Goal: Obtain resource: Obtain resource

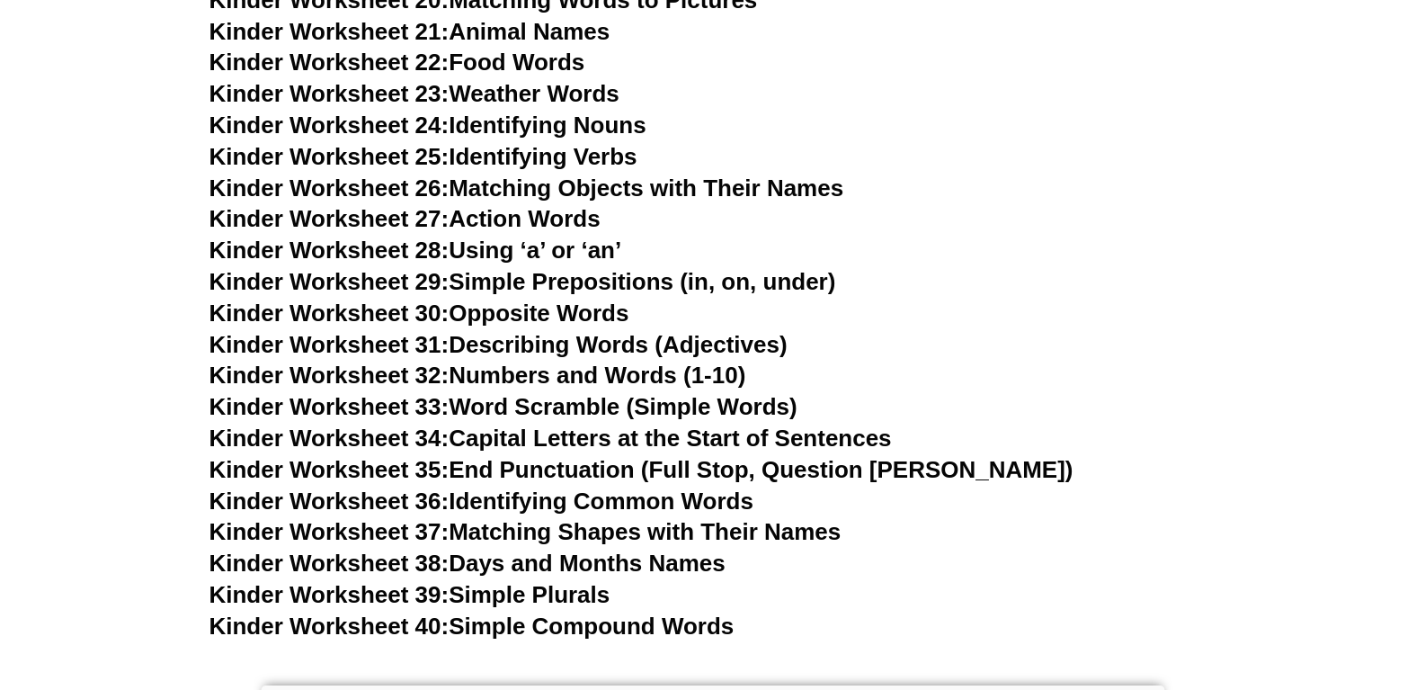
scroll to position [1918, 0]
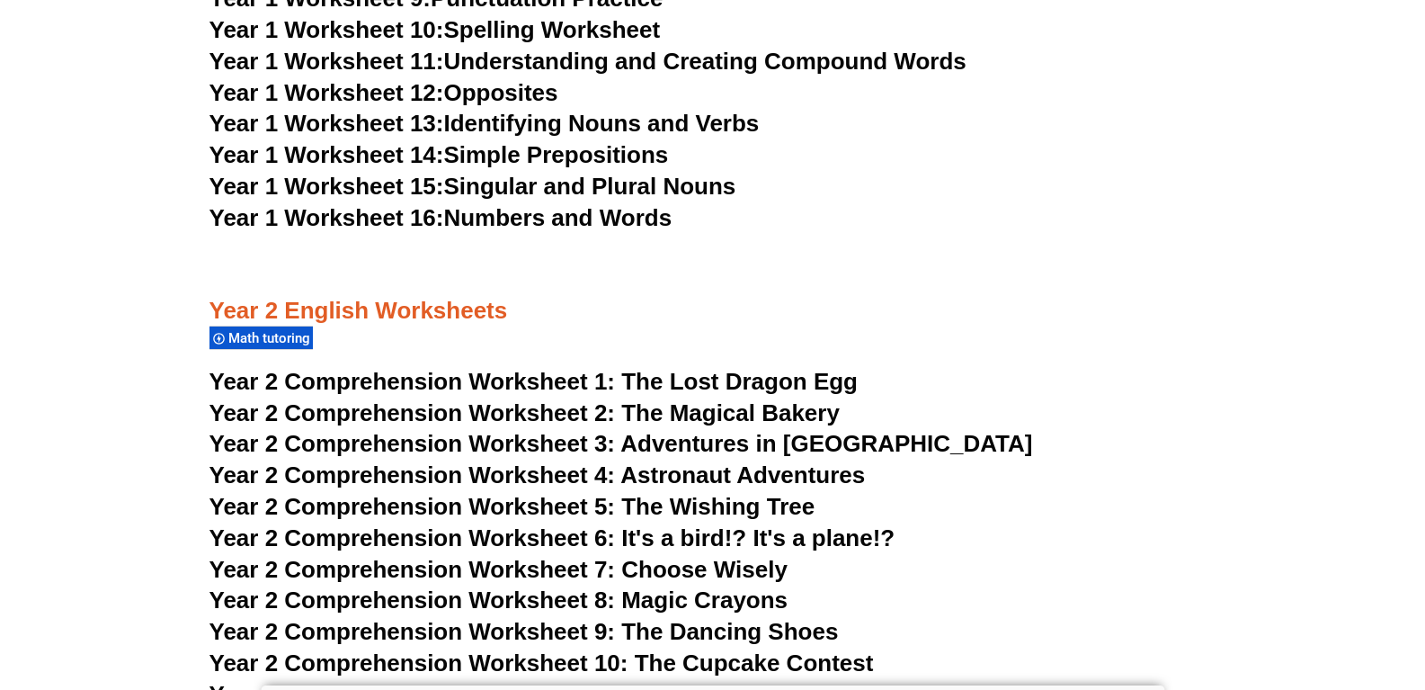
scroll to position [2398, 0]
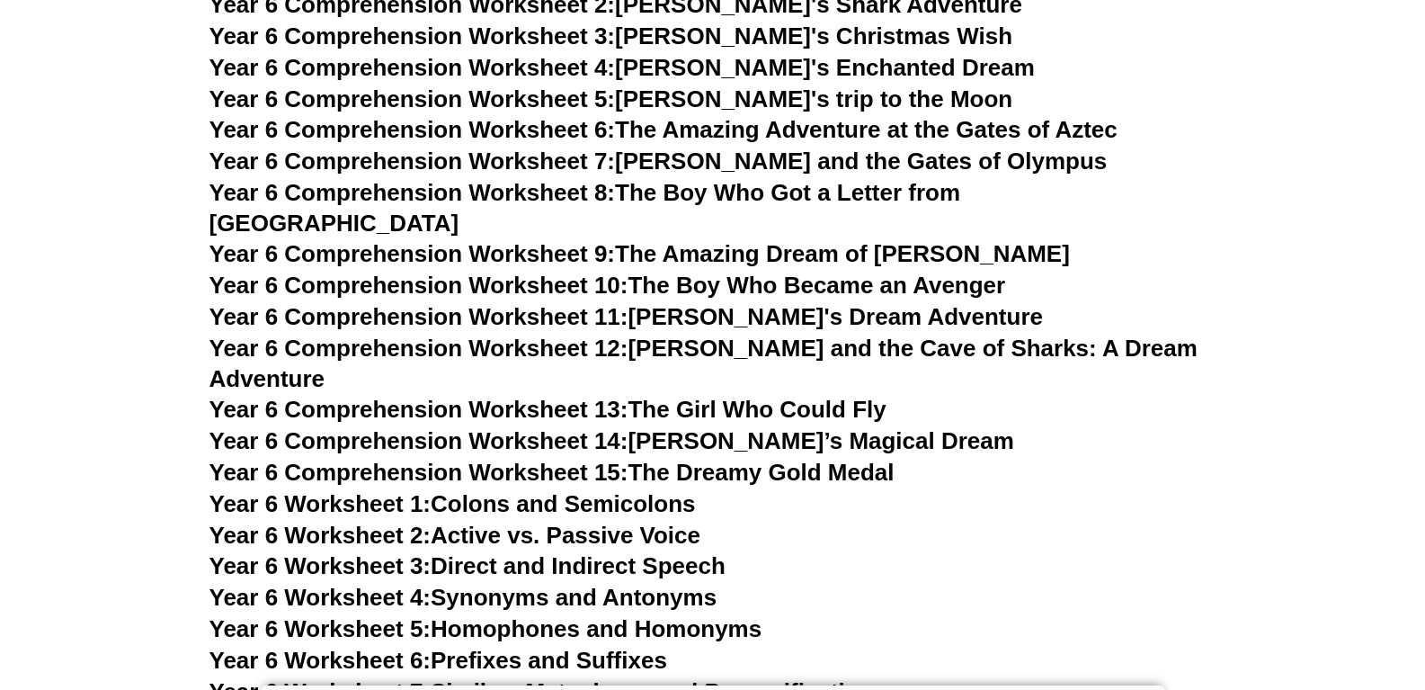
scroll to position [9591, 0]
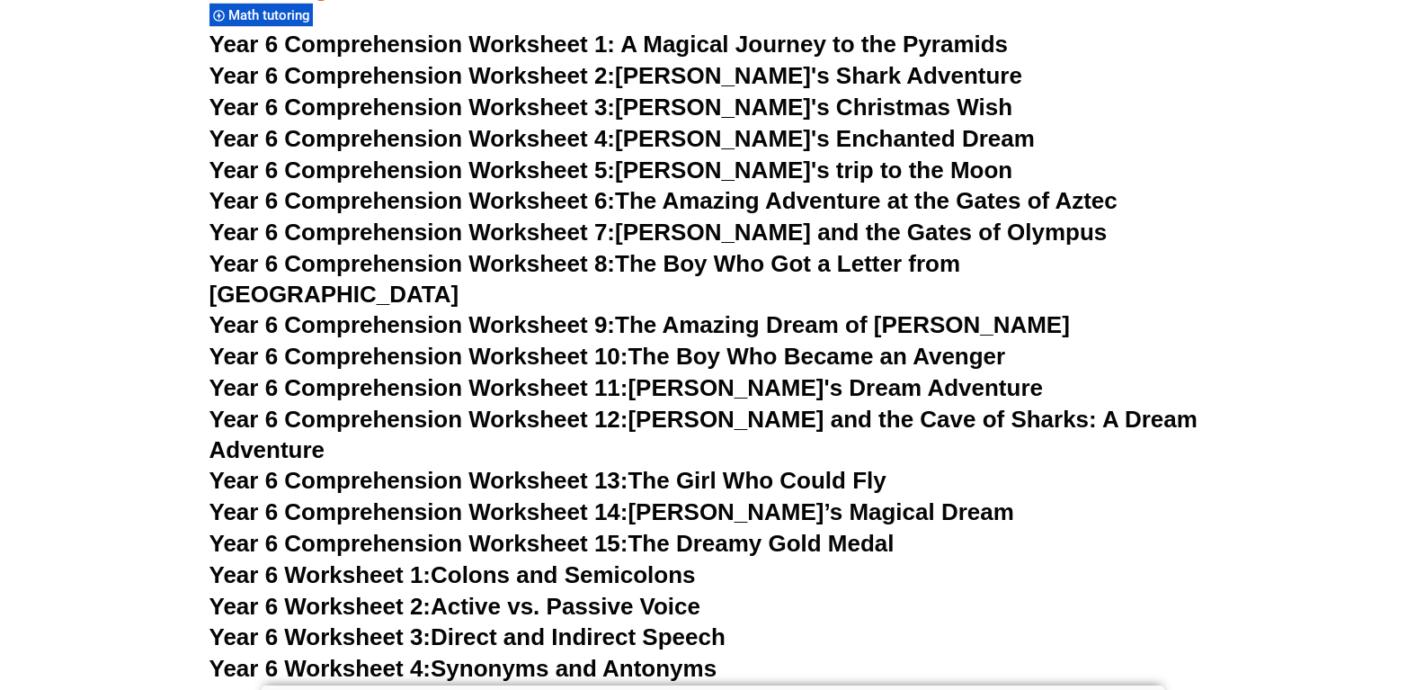
click at [540, 44] on span "Year 6 Comprehension Worksheet 1: A Magical Journey to the Pyramids" at bounding box center [609, 44] width 799 height 27
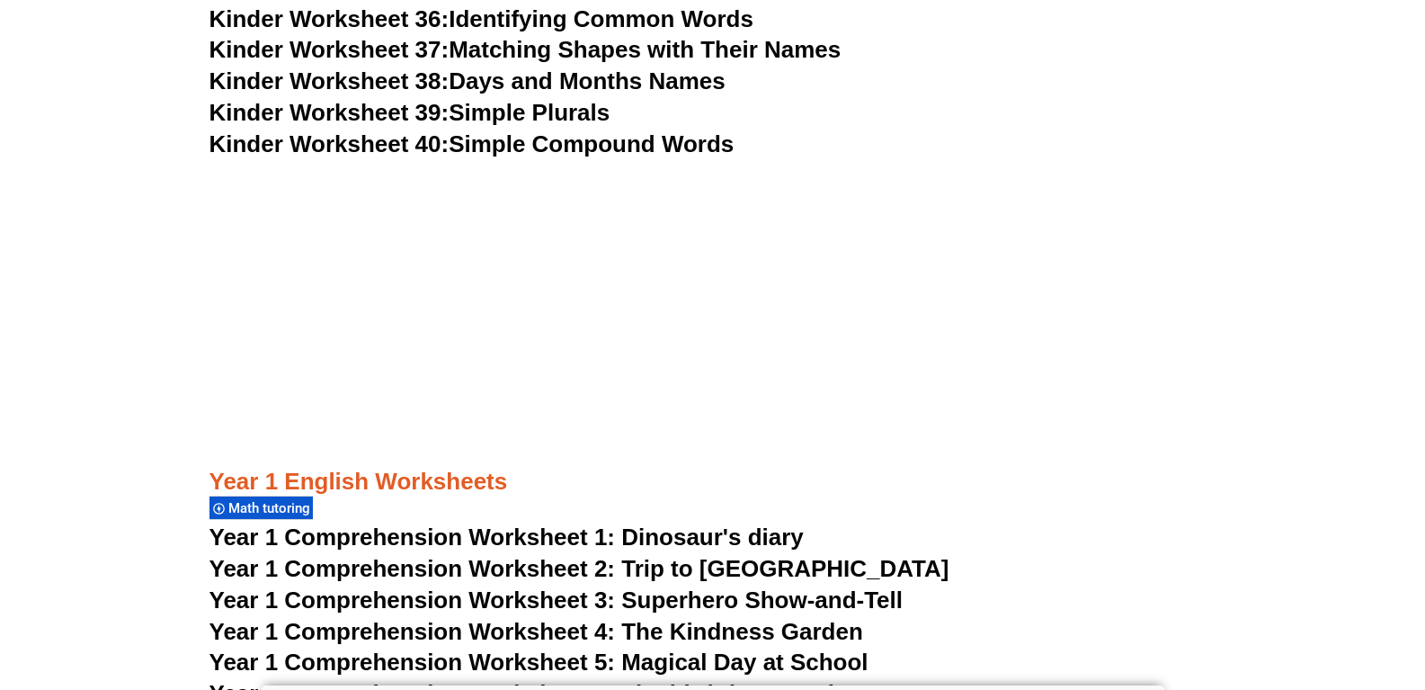
scroll to position [1918, 0]
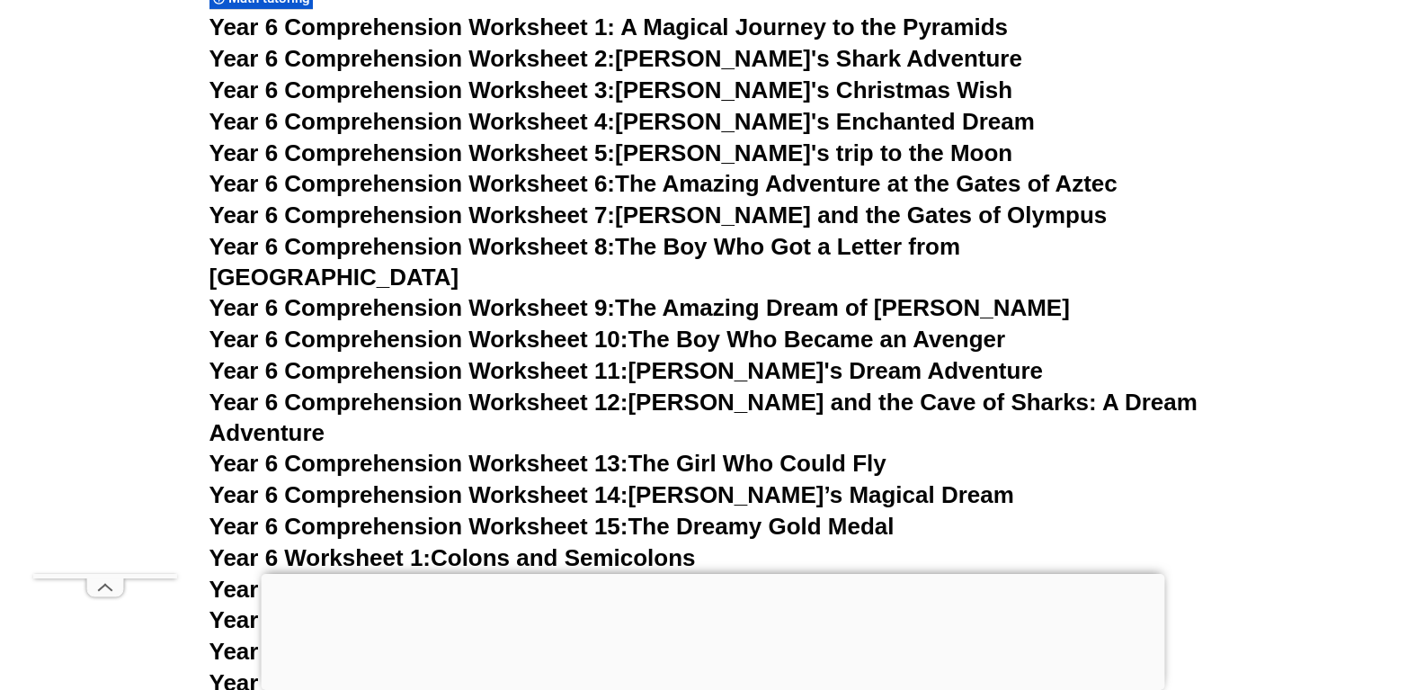
scroll to position [10091, 0]
